Goal: Information Seeking & Learning: Learn about a topic

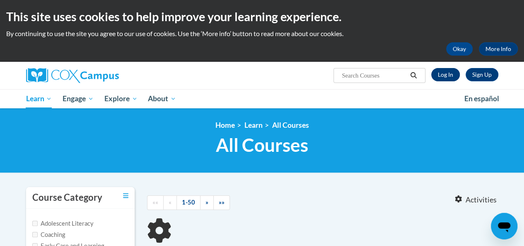
type input "writing"
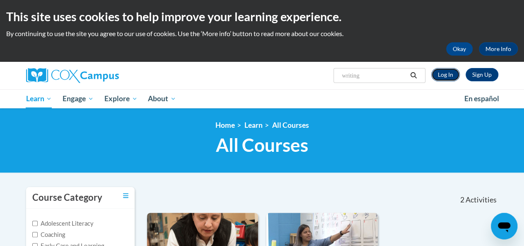
click at [446, 78] on link "Log In" at bounding box center [445, 74] width 29 height 13
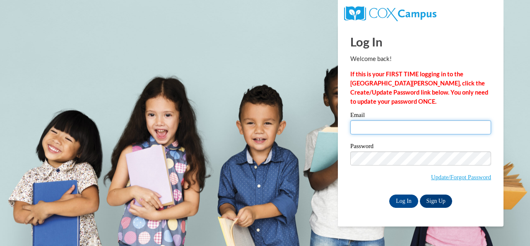
click at [377, 123] on input "Email" at bounding box center [420, 127] width 141 height 14
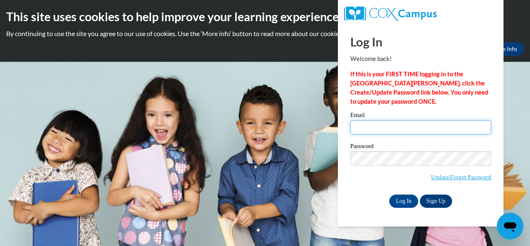
type input "crafton.shedrick.w@muscogee.k12.ga.us"
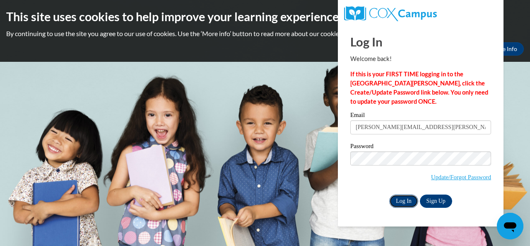
click at [405, 202] on input "Log In" at bounding box center [403, 200] width 29 height 13
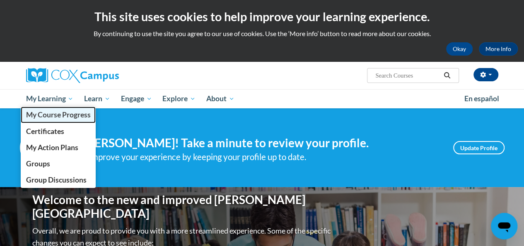
click at [68, 114] on span "My Course Progress" at bounding box center [58, 114] width 65 height 9
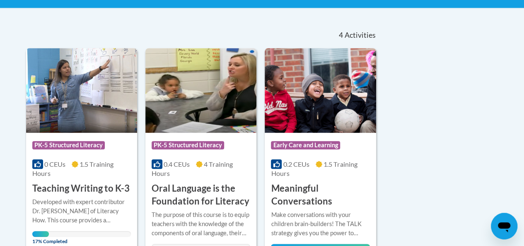
scroll to position [168, 0]
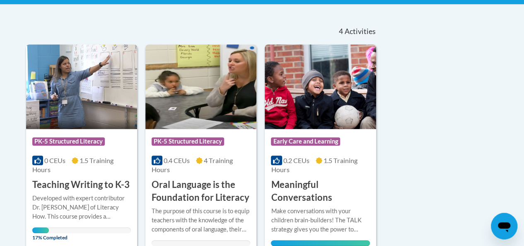
click at [68, 130] on div "Course Category: PK-5 Structured Literacy 0 CEUs 1.5 Training Hours COURSE Teac…" at bounding box center [81, 160] width 111 height 62
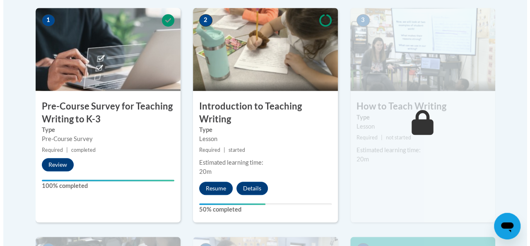
scroll to position [273, 0]
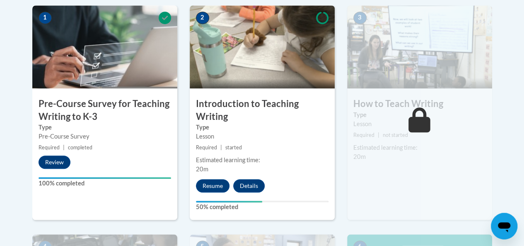
click at [261, 58] on img at bounding box center [262, 46] width 145 height 83
click at [212, 189] on button "Resume" at bounding box center [213, 185] width 34 height 13
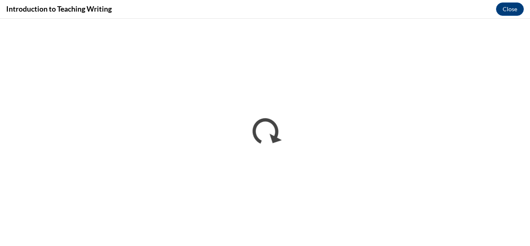
scroll to position [0, 0]
